Goal: Information Seeking & Learning: Find specific fact

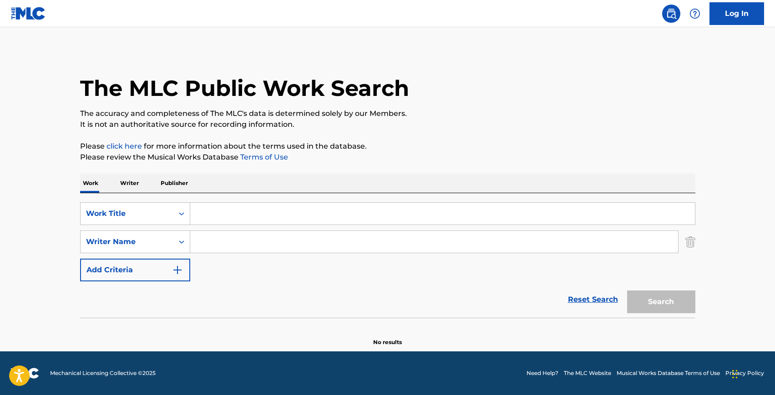
click at [347, 207] on input "Search Form" at bounding box center [442, 214] width 504 height 22
type input "sweet but psycho"
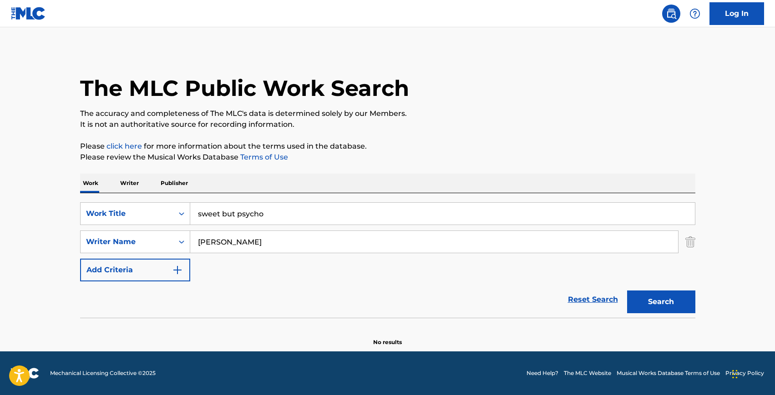
type input "[PERSON_NAME]"
click at [627, 291] on button "Search" at bounding box center [661, 302] width 68 height 23
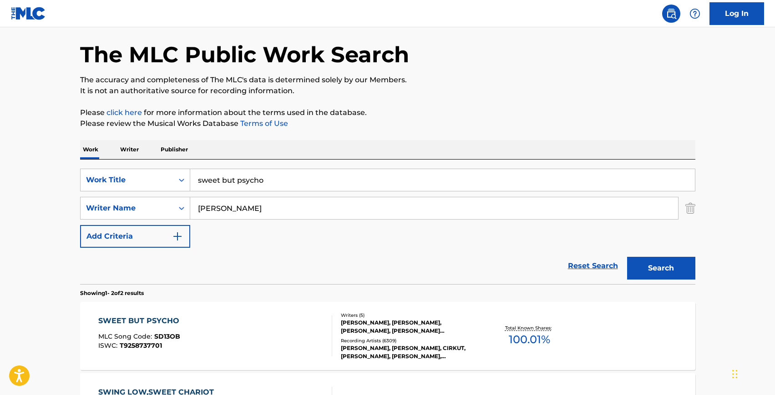
scroll to position [35, 0]
click at [246, 333] on div "SWEET BUT PSYCHO MLC Song Code : SD13OB ISWC : T9258737701" at bounding box center [215, 335] width 234 height 41
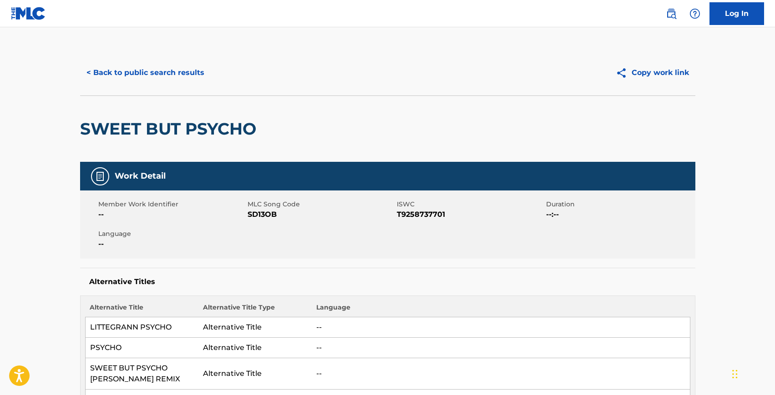
click at [259, 213] on span "SD13OB" at bounding box center [320, 214] width 147 height 11
copy span "SD13OB"
click at [435, 216] on span "T9258737701" at bounding box center [470, 214] width 147 height 11
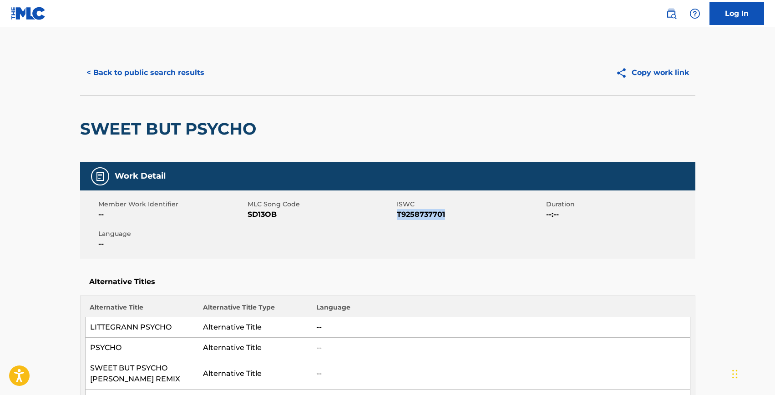
copy span "T9258737701"
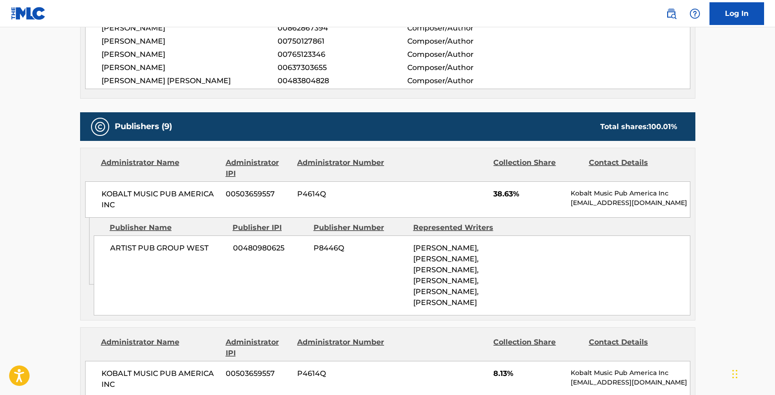
scroll to position [555, 0]
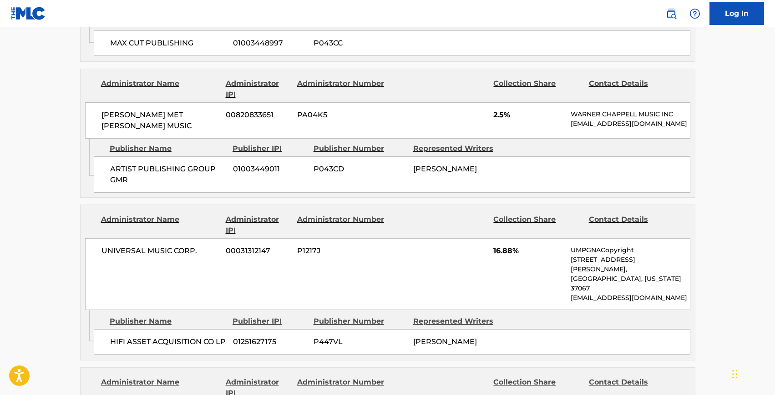
scroll to position [1492, 0]
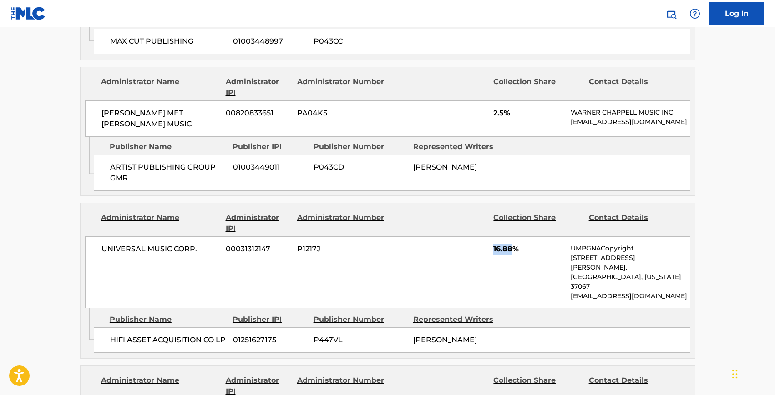
drag, startPoint x: 513, startPoint y: 246, endPoint x: 490, endPoint y: 247, distance: 22.8
click at [490, 247] on div "UNIVERSAL MUSIC CORP. 00031312147 P1217J 16.88% UMPGNACopyright [STREET_ADDRESS…" at bounding box center [387, 273] width 605 height 72
copy span "16.88"
